Goal: Information Seeking & Learning: Learn about a topic

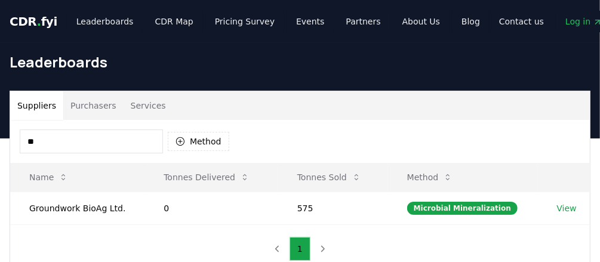
type input "*"
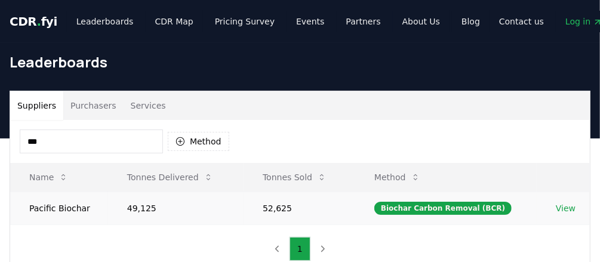
type input "***"
click at [566, 207] on link "View" at bounding box center [566, 208] width 20 height 12
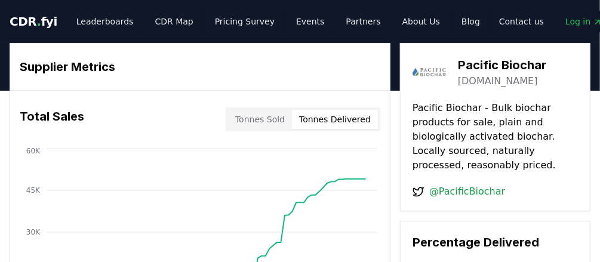
click at [351, 117] on button "Tonnes Delivered" at bounding box center [335, 119] width 86 height 19
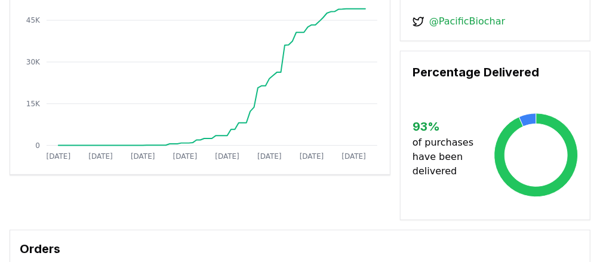
scroll to position [48, 0]
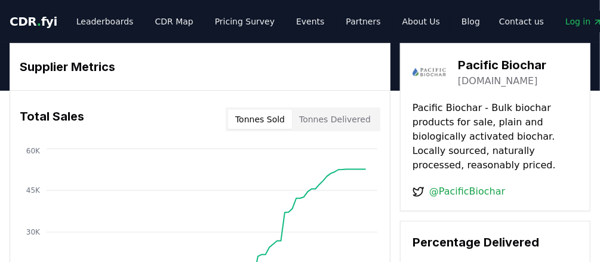
click at [504, 84] on link "[DOMAIN_NAME]" at bounding box center [498, 81] width 80 height 14
